Goal: Check status: Check status

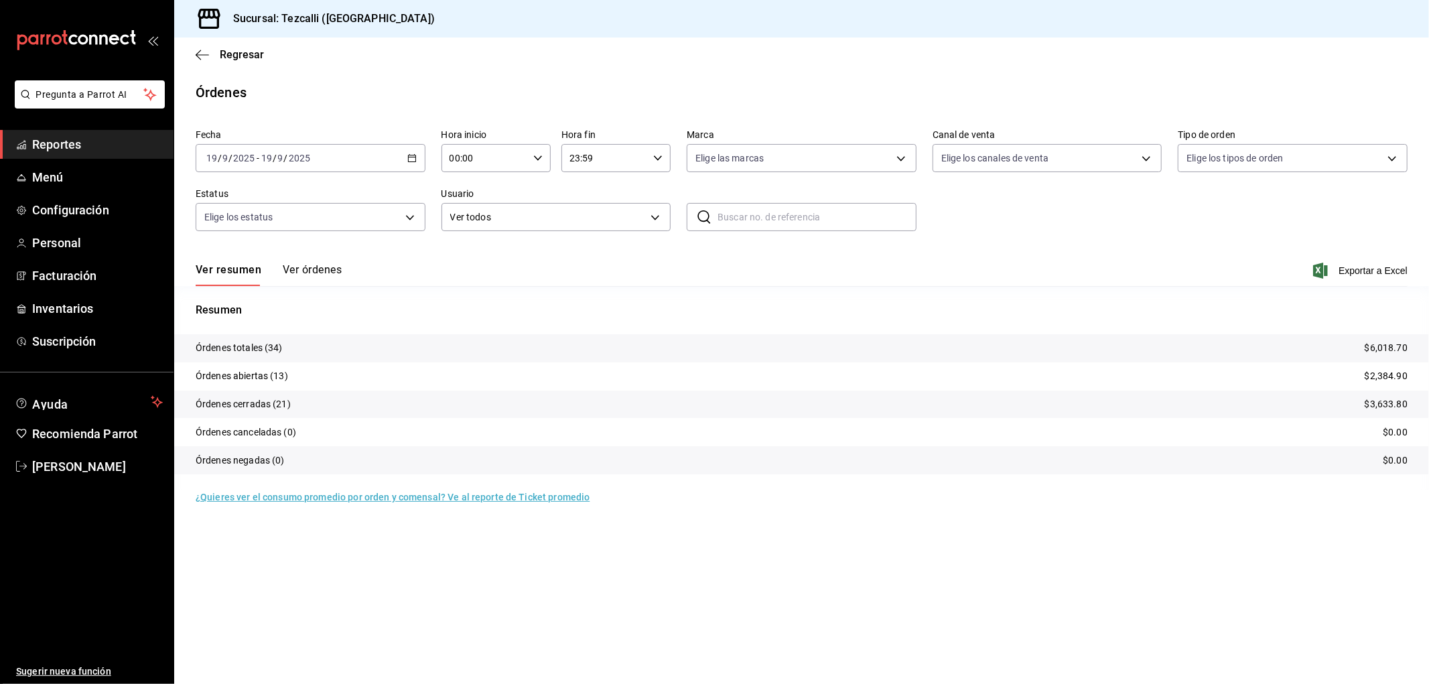
click at [305, 157] on input "2025" at bounding box center [299, 158] width 23 height 11
click at [268, 204] on span "Hoy" at bounding box center [259, 199] width 104 height 14
click at [337, 269] on button "Ver órdenes" at bounding box center [312, 274] width 59 height 23
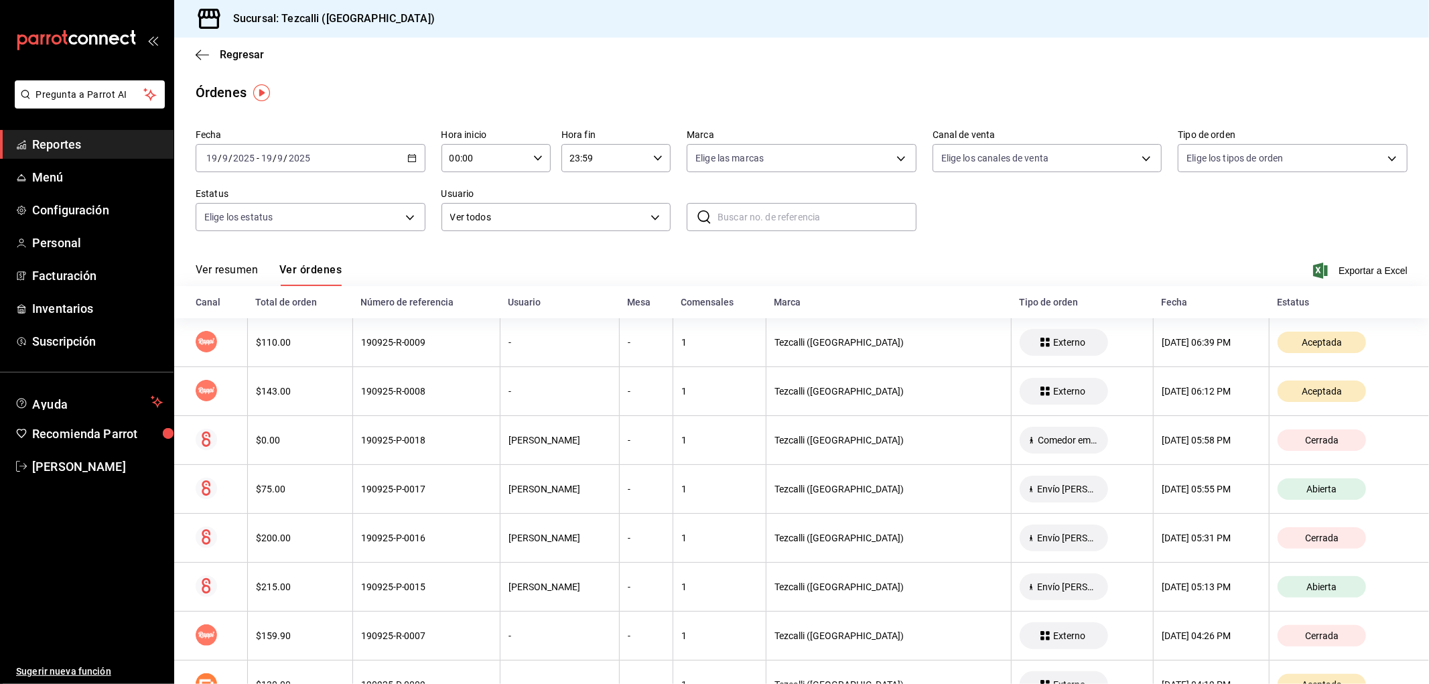
click at [226, 269] on button "Ver resumen" at bounding box center [227, 274] width 62 height 23
